Goal: Task Accomplishment & Management: Manage account settings

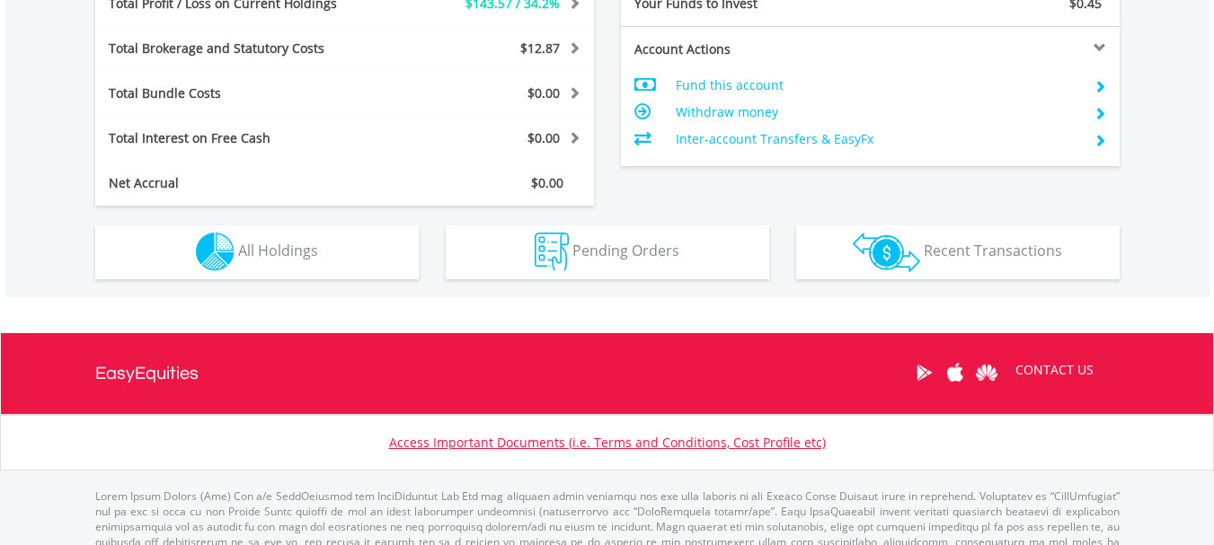
scroll to position [173, 341]
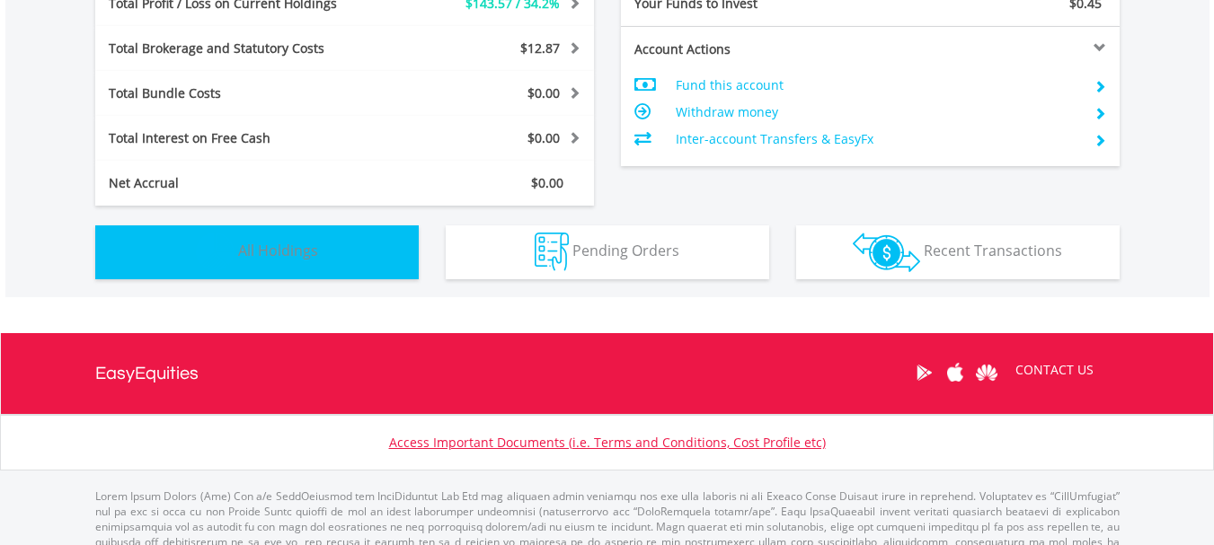
click at [368, 264] on button "Holdings All Holdings" at bounding box center [256, 253] width 323 height 54
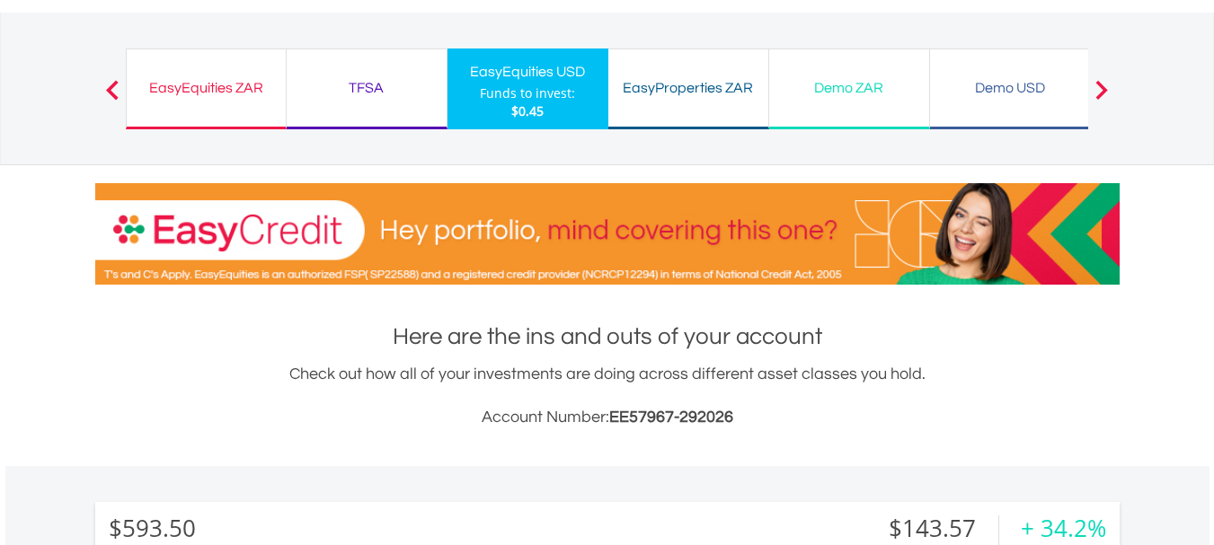
scroll to position [0, 0]
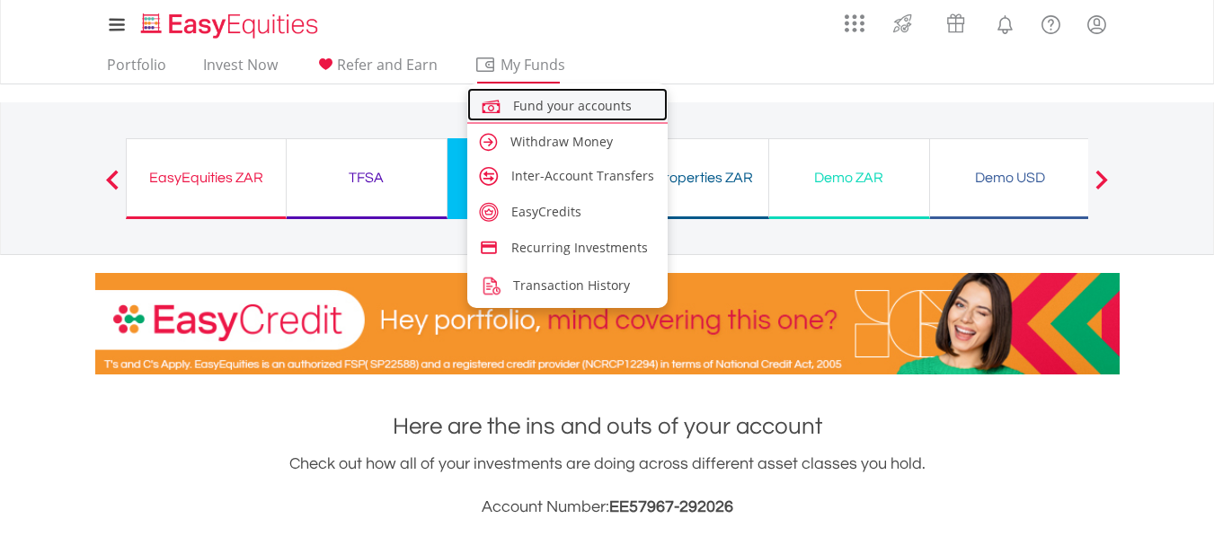
click at [587, 111] on span "Fund your accounts" at bounding box center [572, 105] width 119 height 17
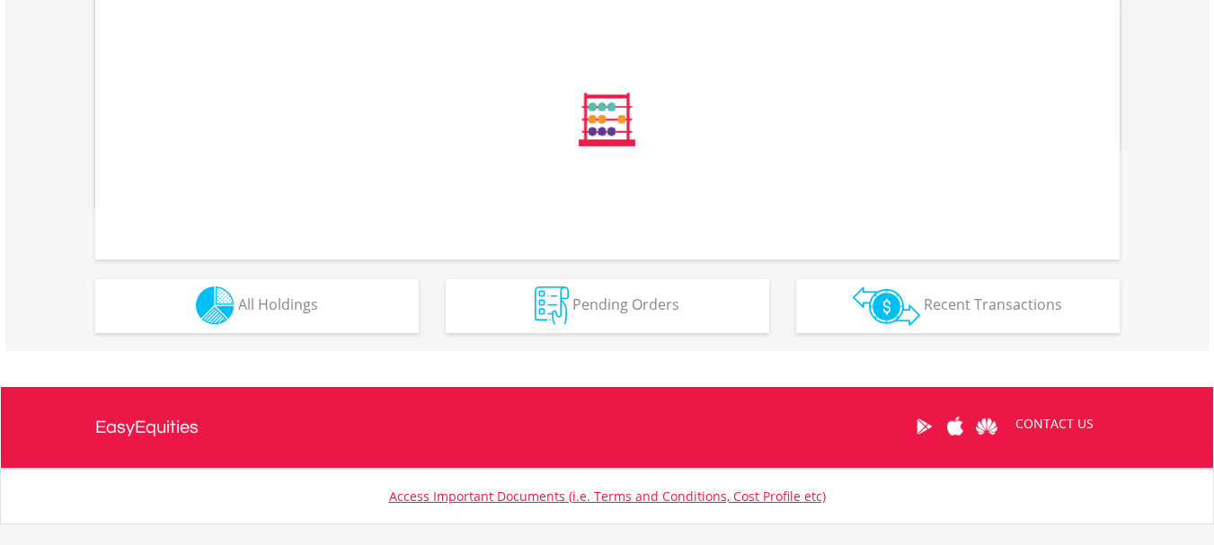
scroll to position [963, 0]
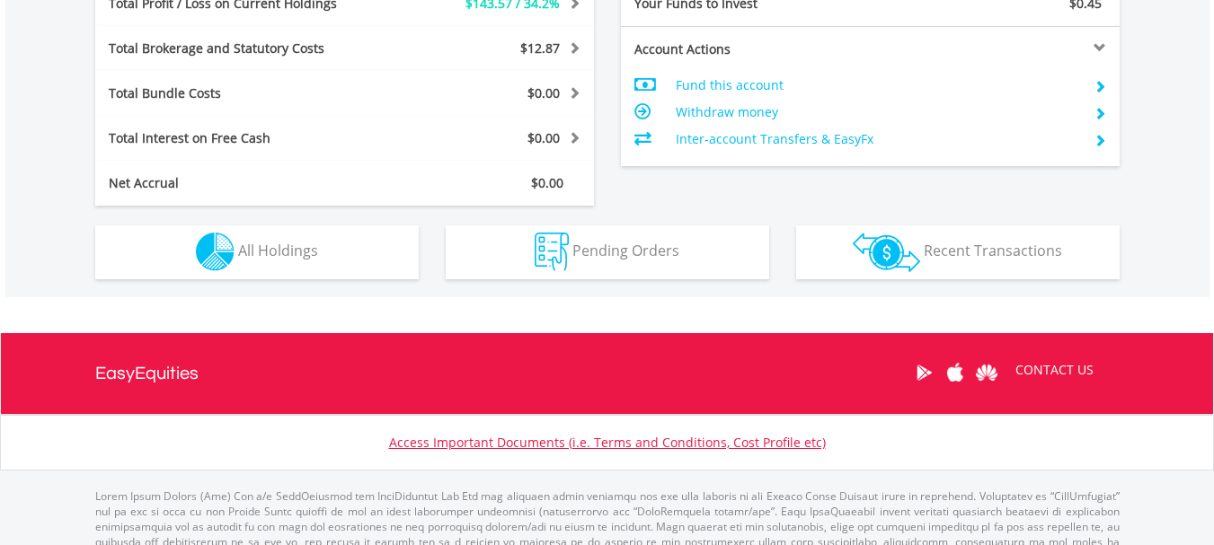
scroll to position [173, 341]
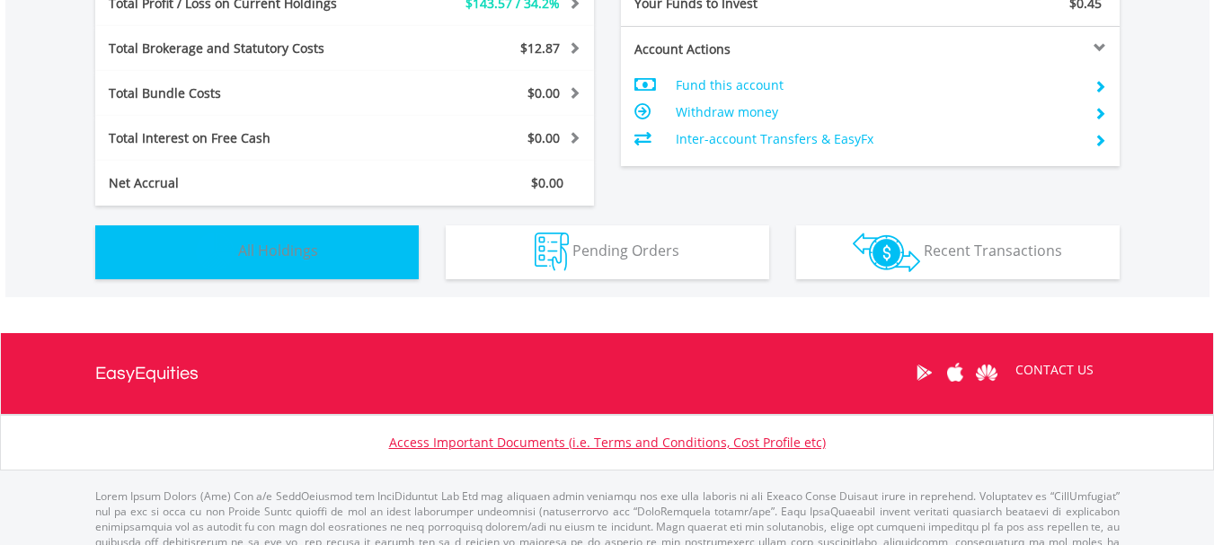
click at [397, 265] on button "Holdings All Holdings" at bounding box center [256, 253] width 323 height 54
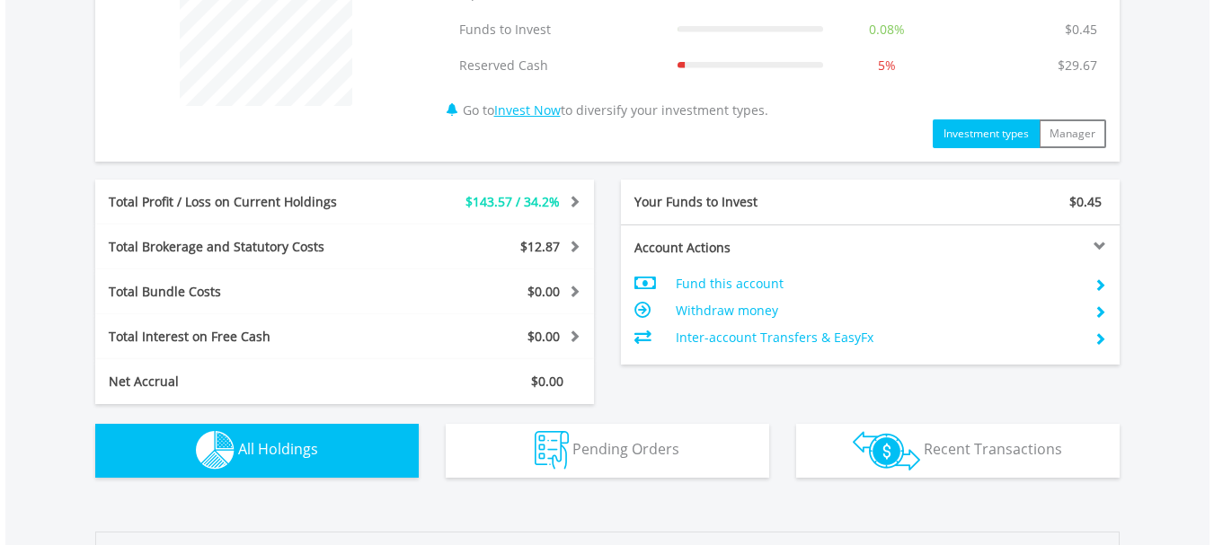
scroll to position [809, 0]
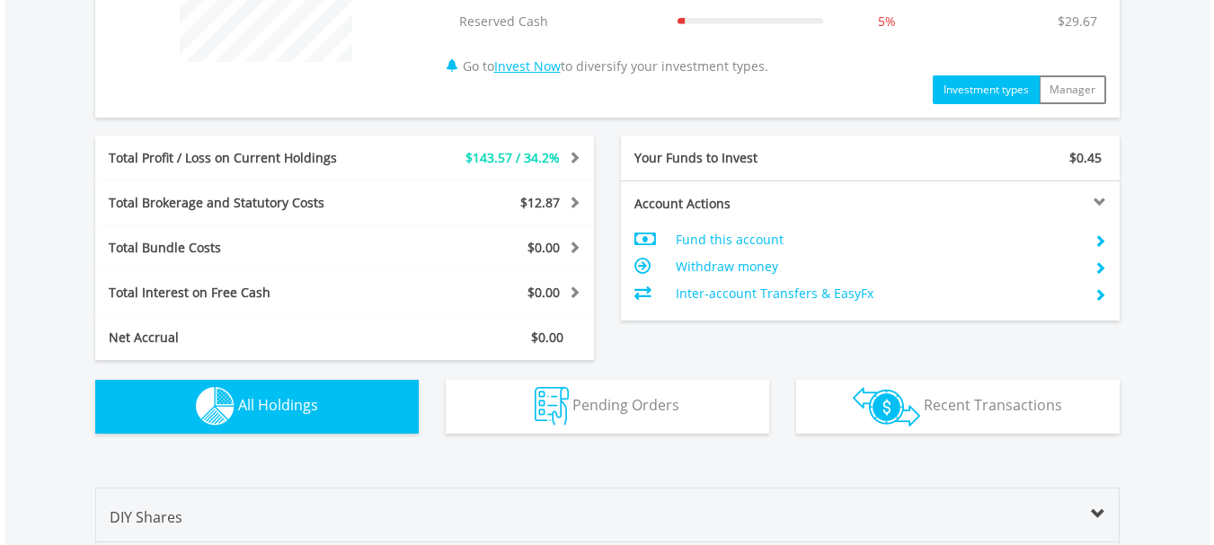
click at [576, 155] on span at bounding box center [571, 157] width 17 height 13
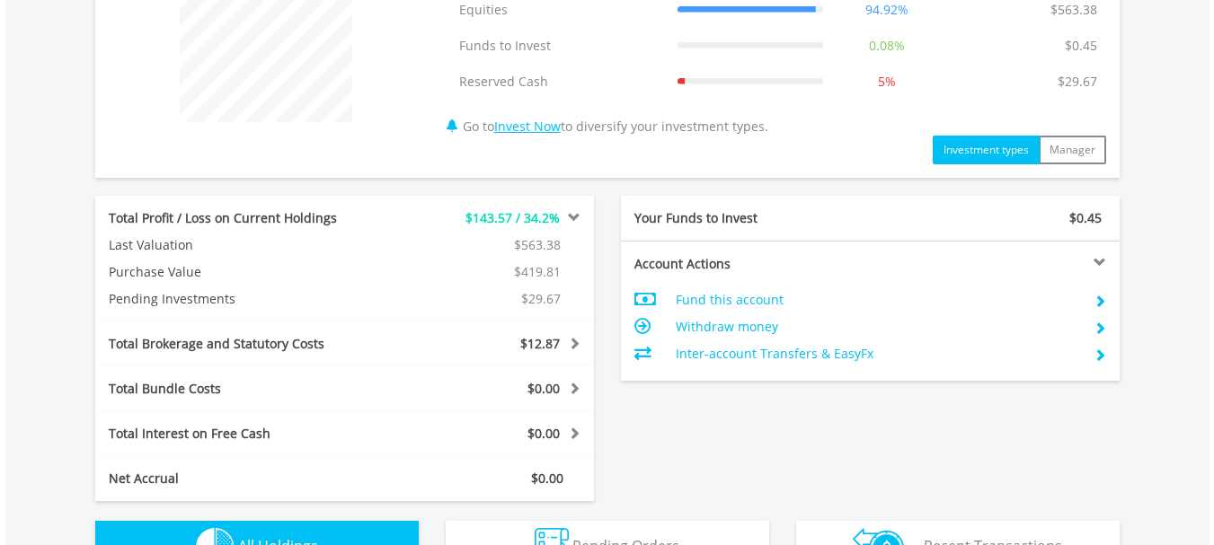
scroll to position [719, 0]
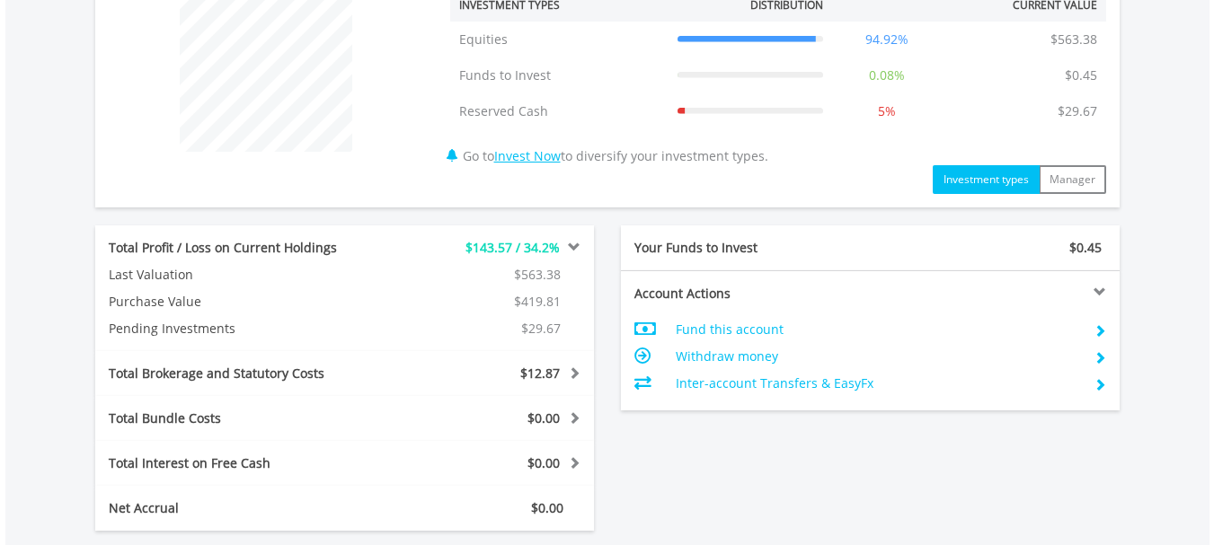
click at [571, 246] on span at bounding box center [571, 247] width 17 height 13
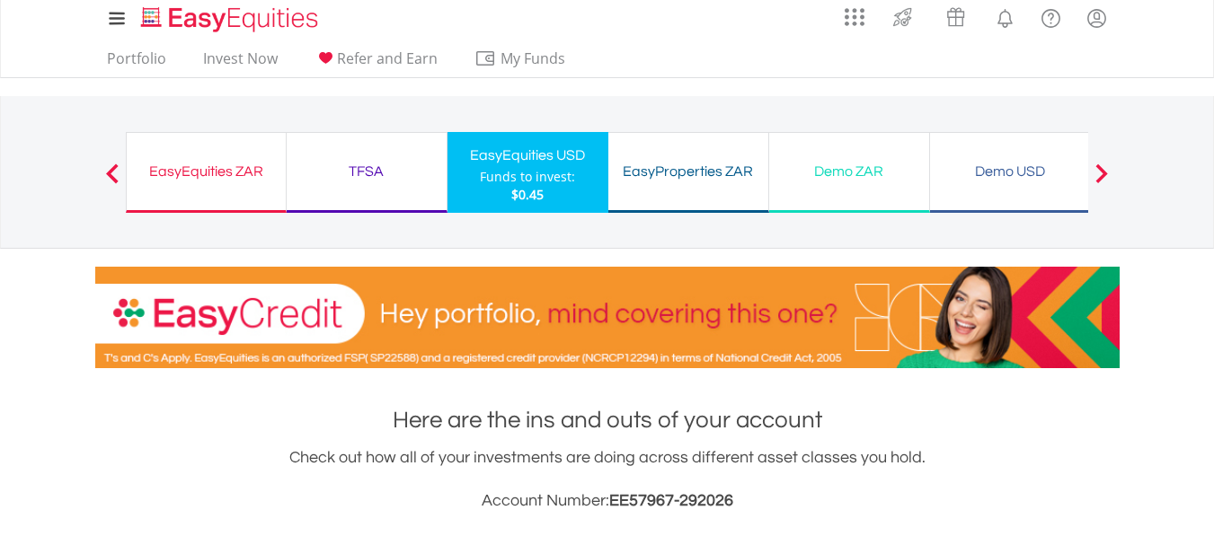
scroll to position [0, 0]
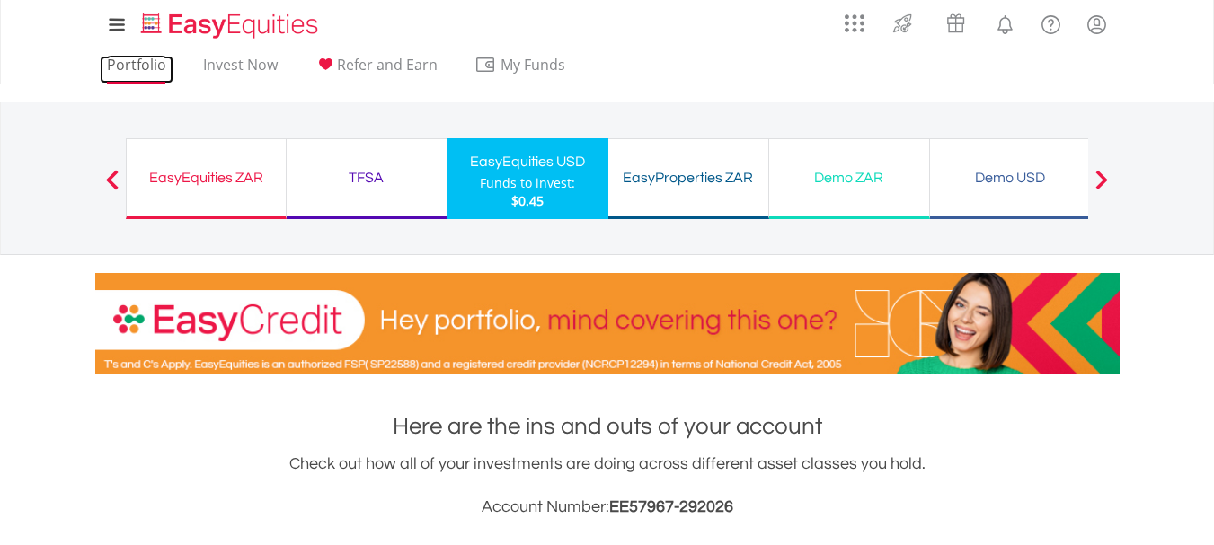
click at [138, 70] on link "Portfolio" at bounding box center [137, 70] width 74 height 28
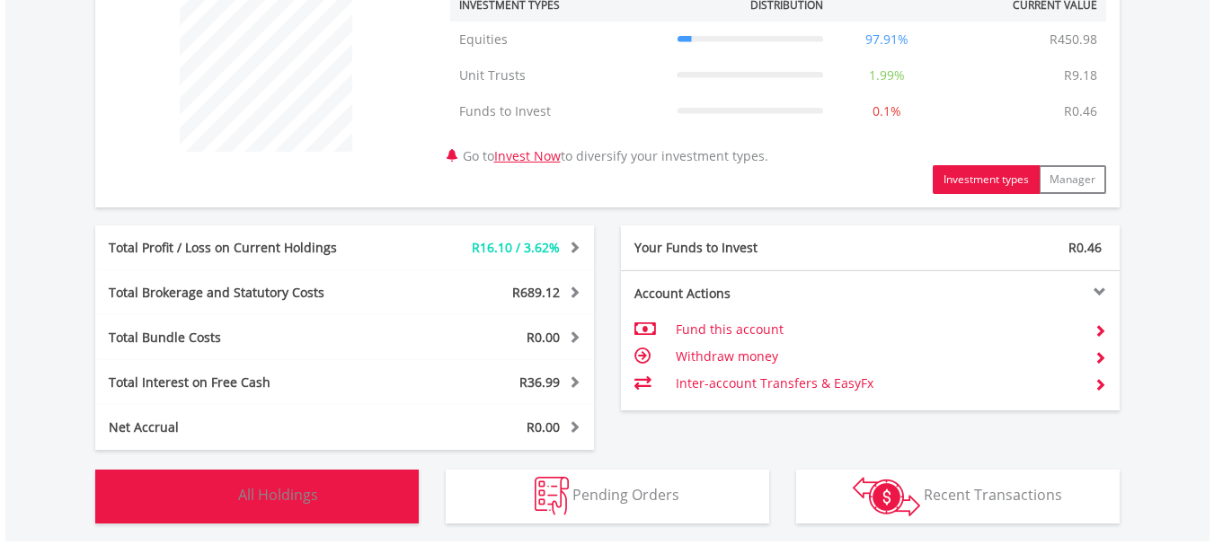
scroll to position [1011, 0]
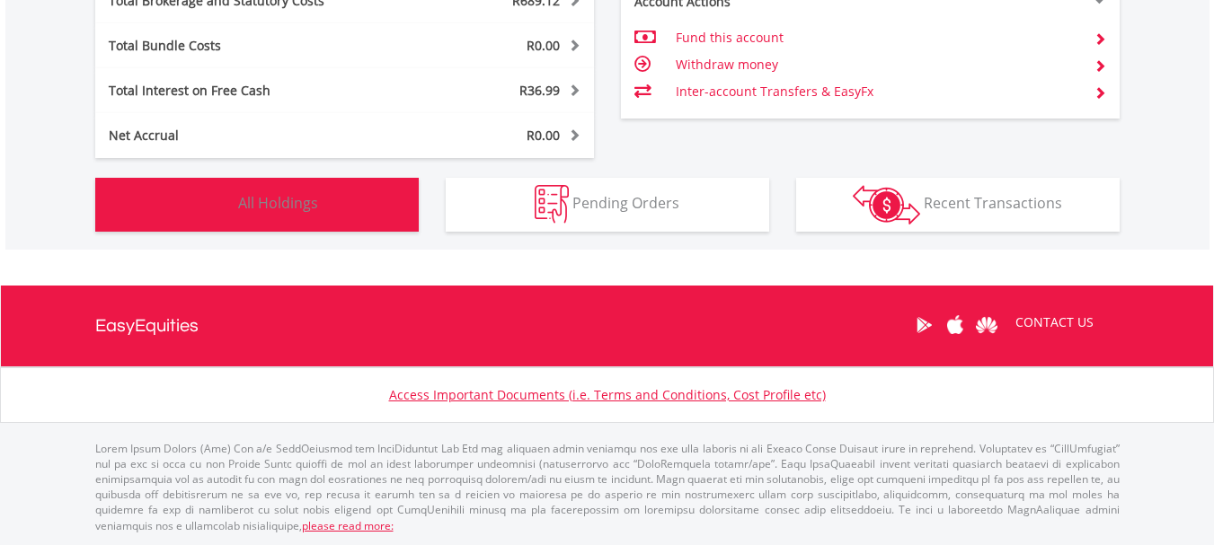
click at [358, 231] on button "Holdings All Holdings" at bounding box center [256, 205] width 323 height 54
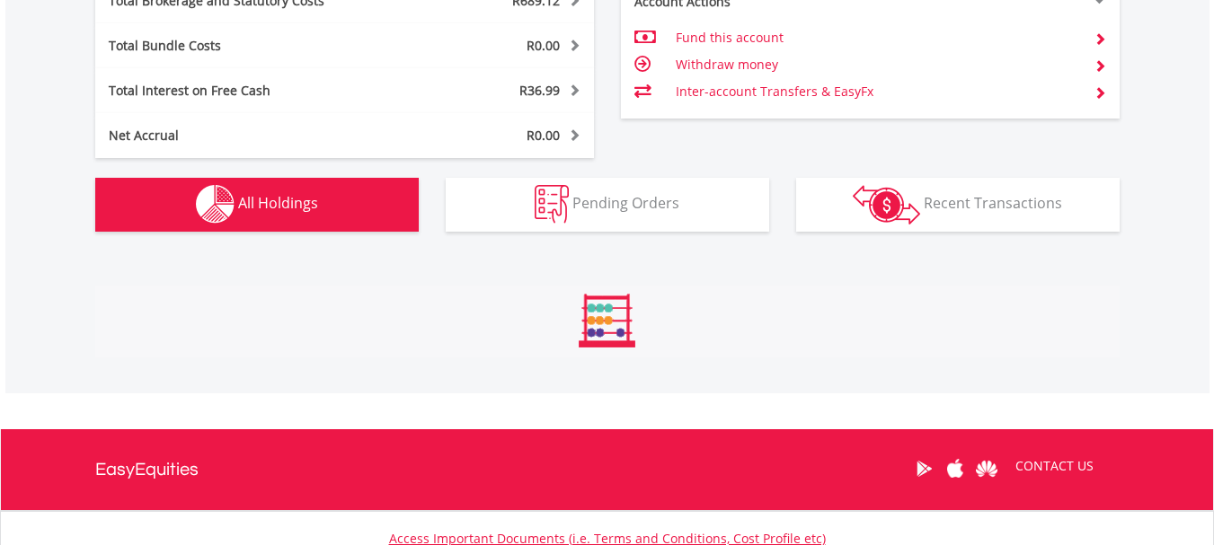
click at [367, 216] on button "Holdings All Holdings" at bounding box center [256, 205] width 323 height 54
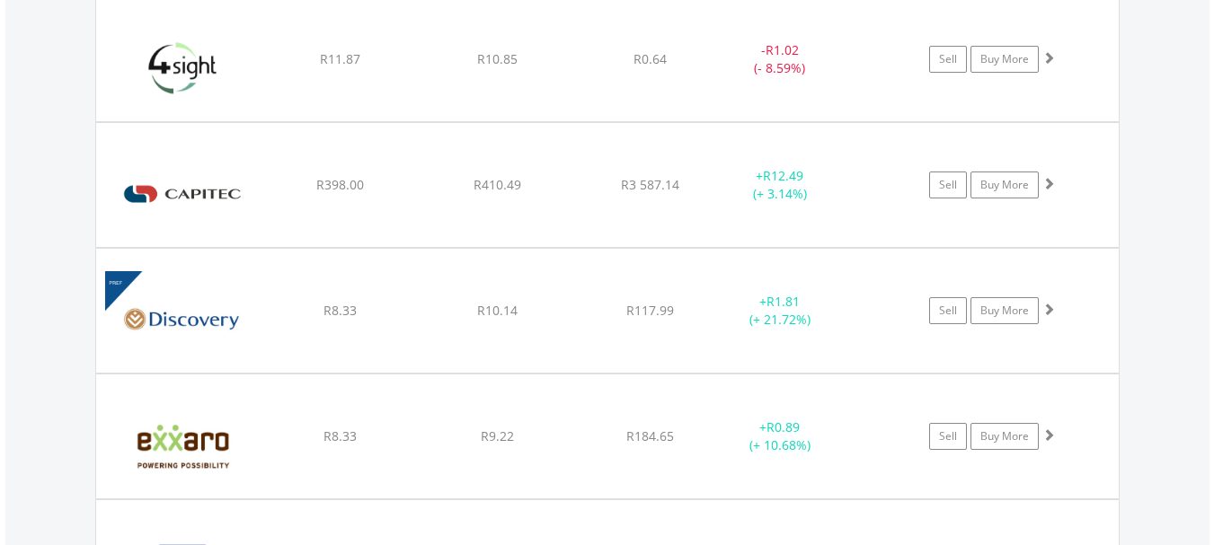
scroll to position [1386, 0]
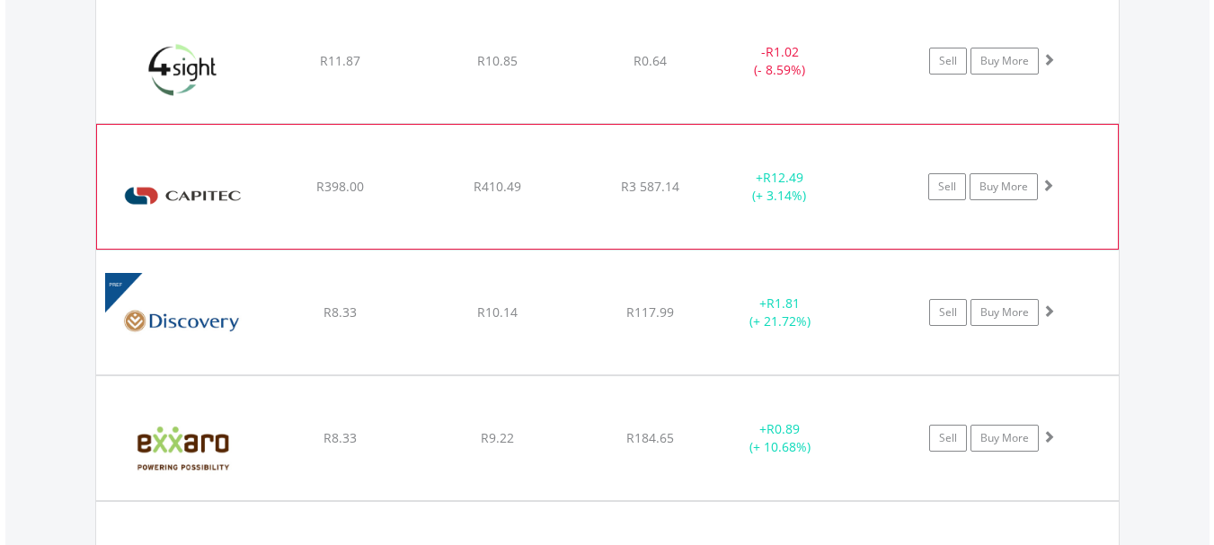
click at [1051, 188] on span at bounding box center [1047, 185] width 13 height 13
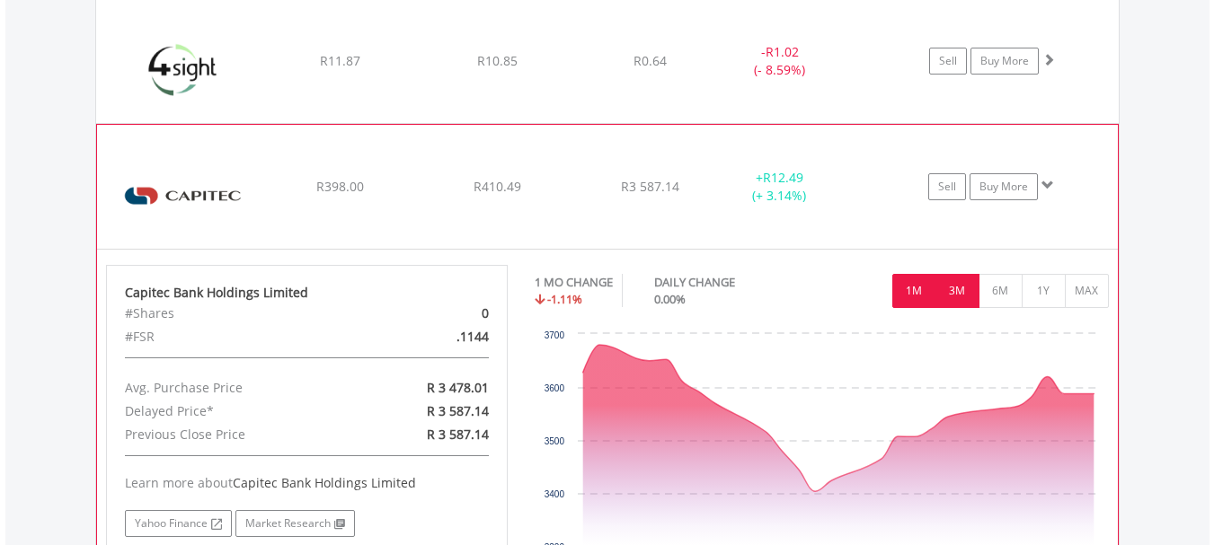
click at [962, 301] on button "3M" at bounding box center [957, 291] width 44 height 34
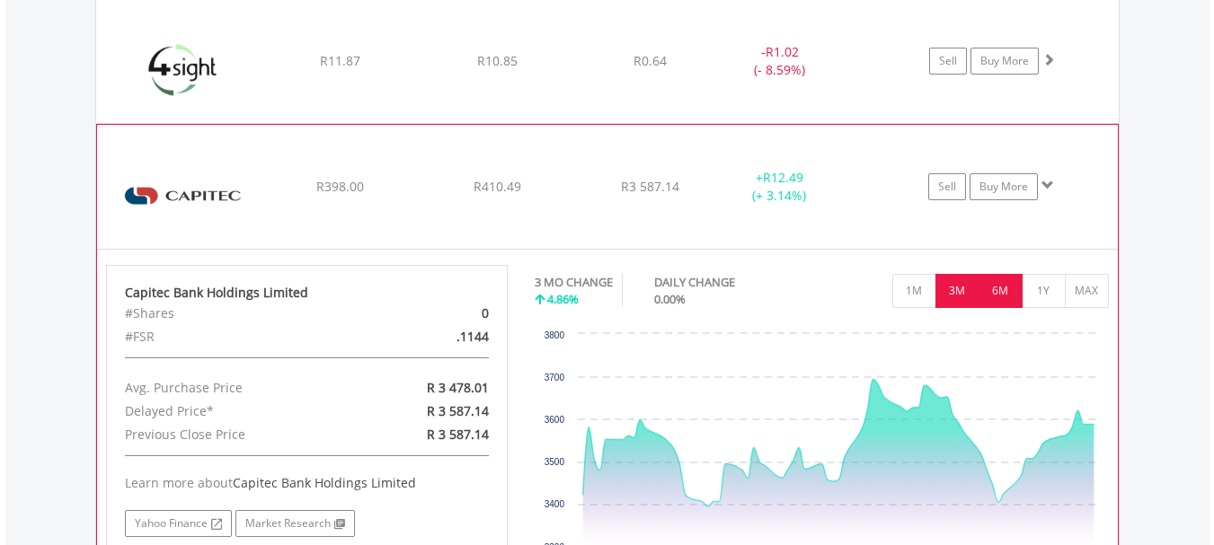
click at [997, 292] on button "6M" at bounding box center [1000, 291] width 44 height 34
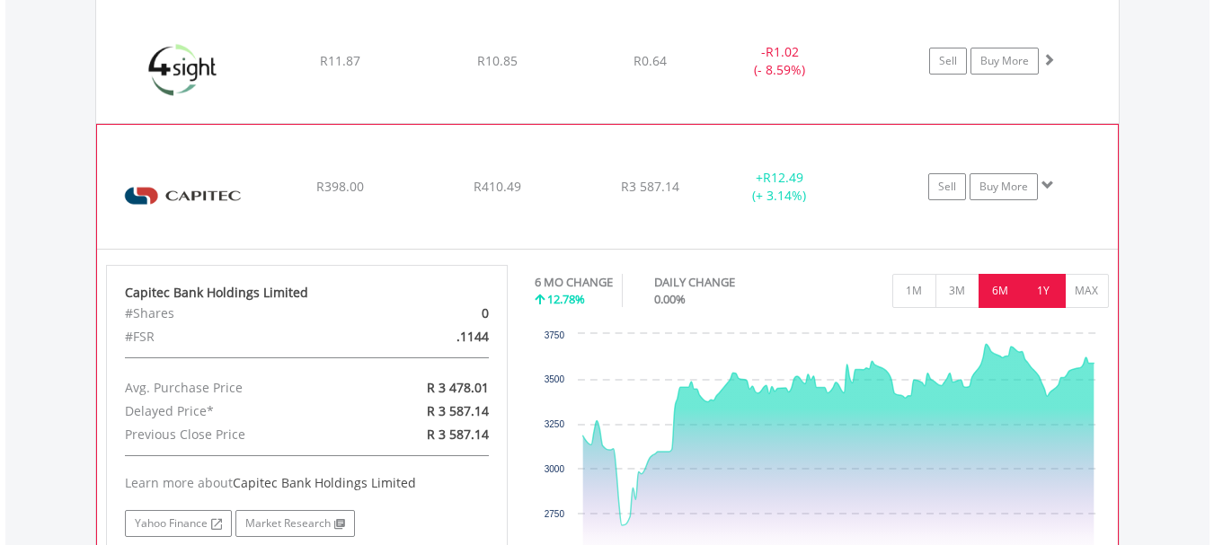
click at [1040, 298] on button "1Y" at bounding box center [1044, 291] width 44 height 34
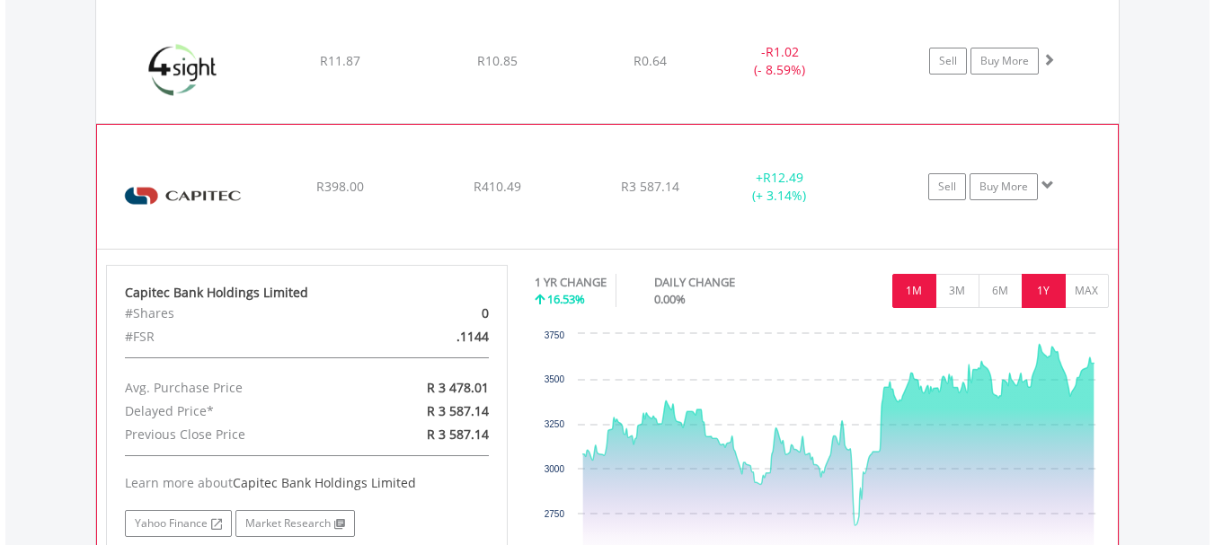
click at [921, 306] on button "1M" at bounding box center [914, 291] width 44 height 34
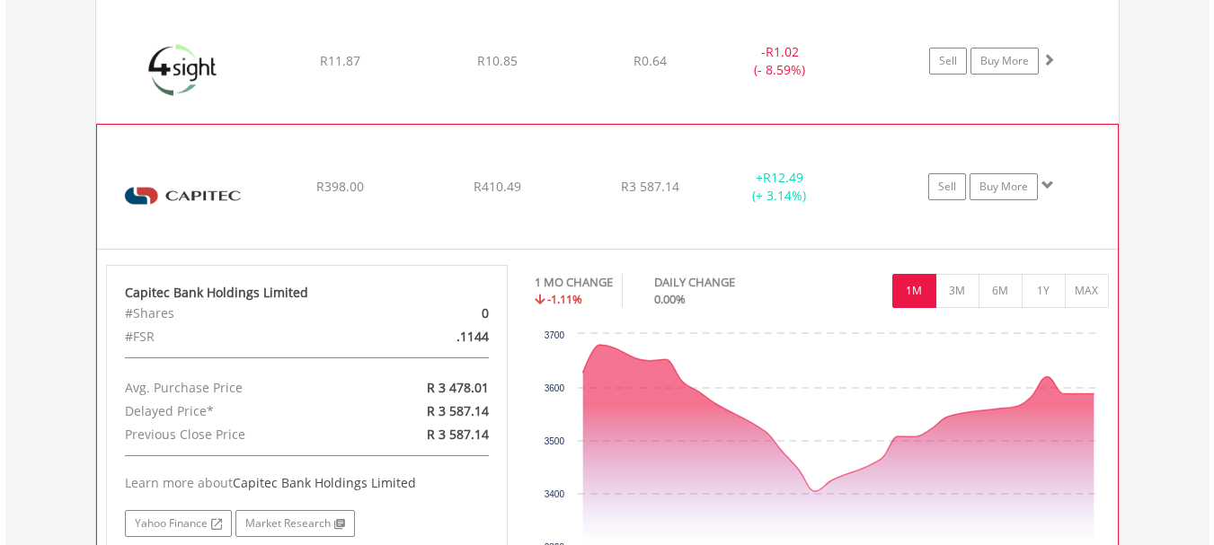
click at [229, 208] on img at bounding box center [183, 195] width 155 height 97
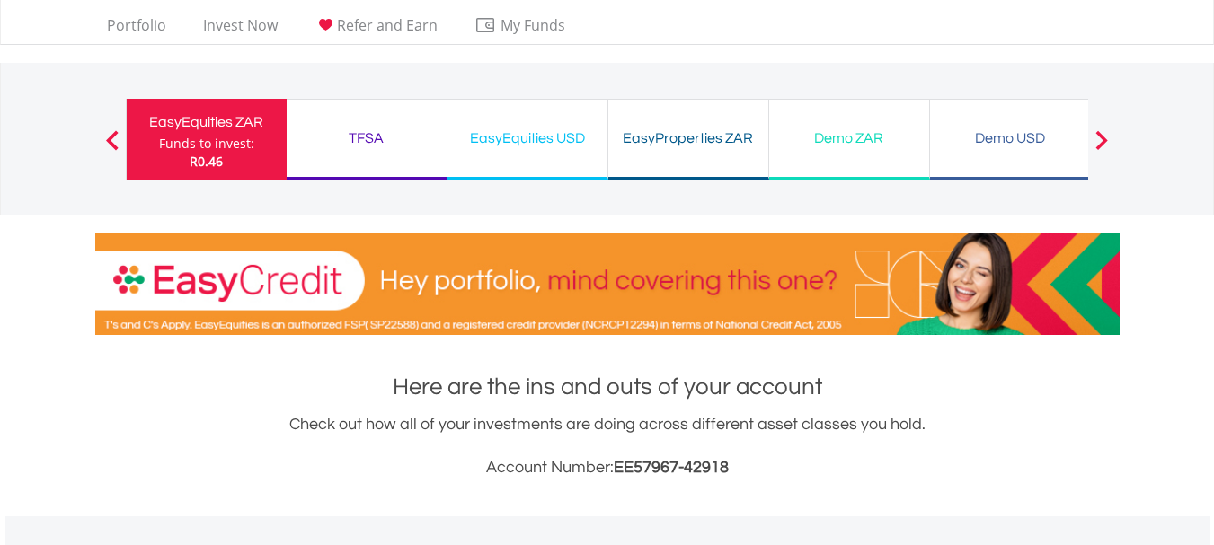
scroll to position [0, 0]
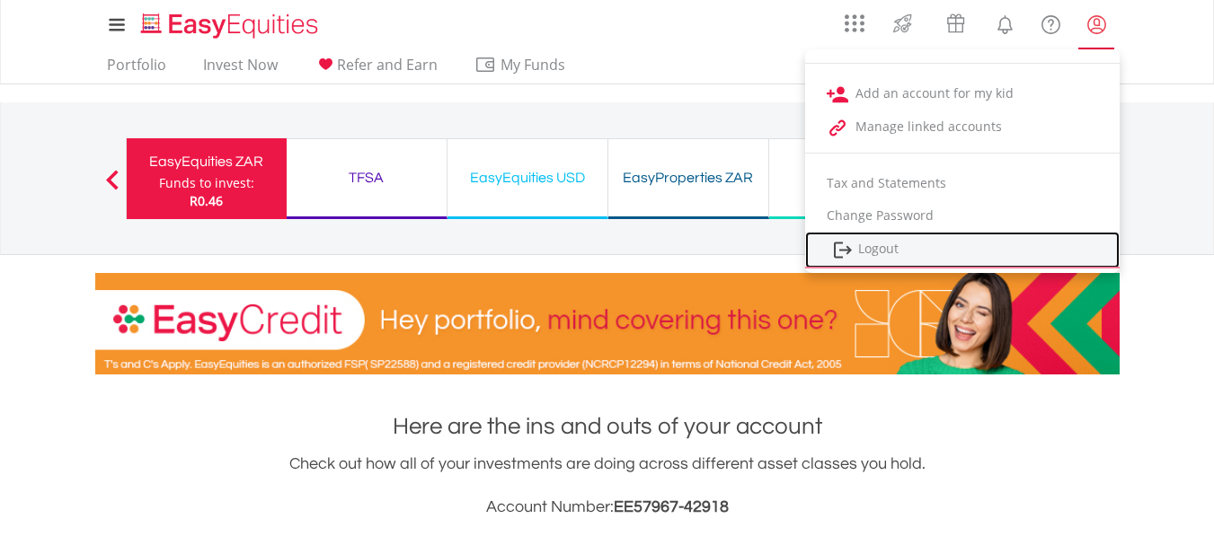
click at [871, 248] on link "Logout" at bounding box center [962, 250] width 314 height 37
